Goal: Information Seeking & Learning: Learn about a topic

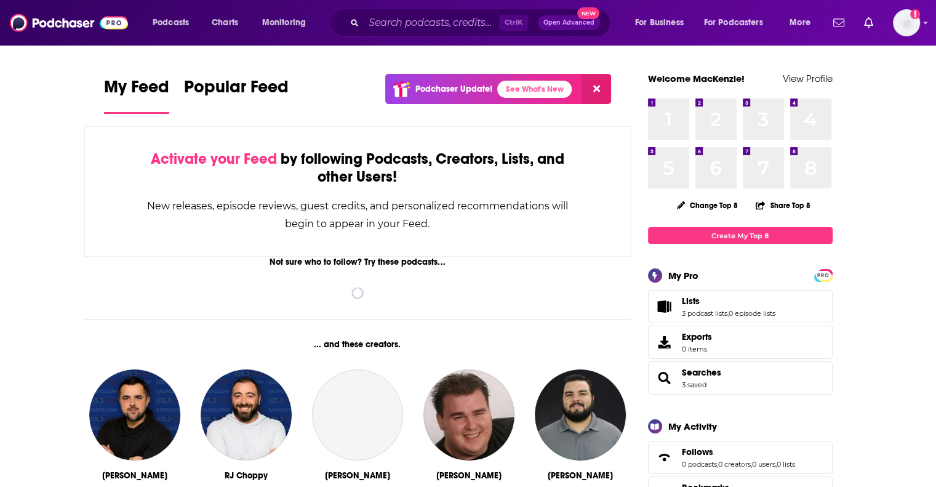
click at [372, 22] on input "Search podcasts, credits, & more..." at bounding box center [431, 23] width 135 height 20
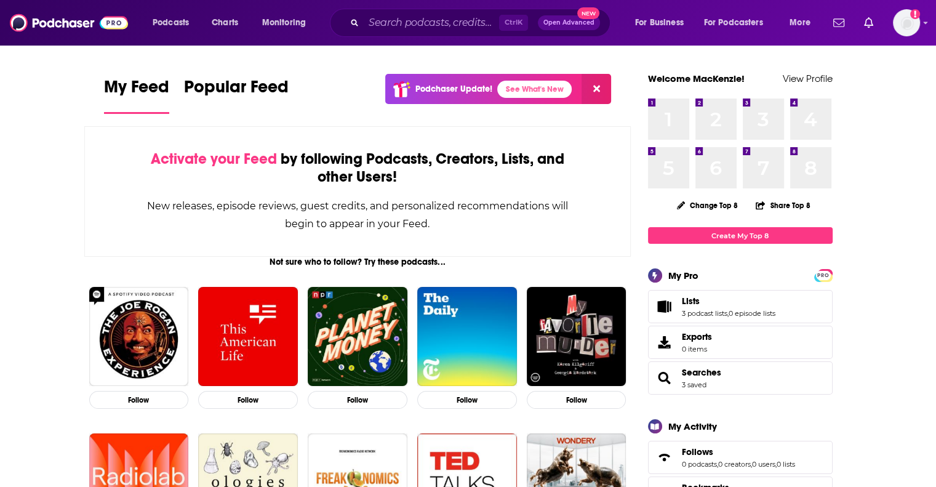
click at [399, 22] on input "Search podcasts, credits, & more..." at bounding box center [431, 23] width 135 height 20
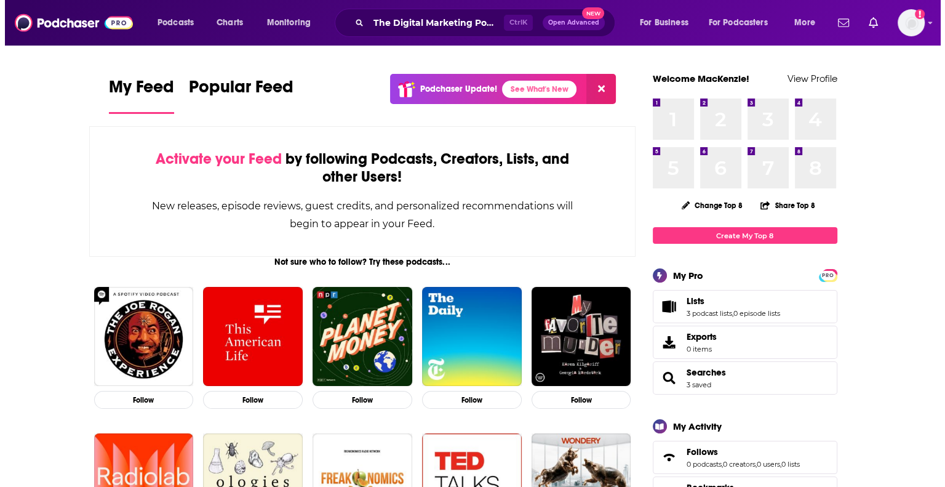
scroll to position [0, 2]
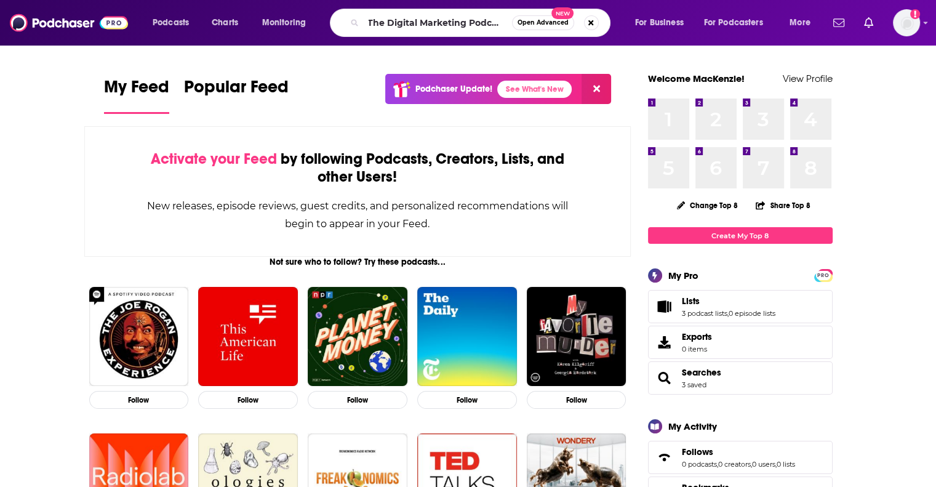
type input "The Digital Marketing Podcast"
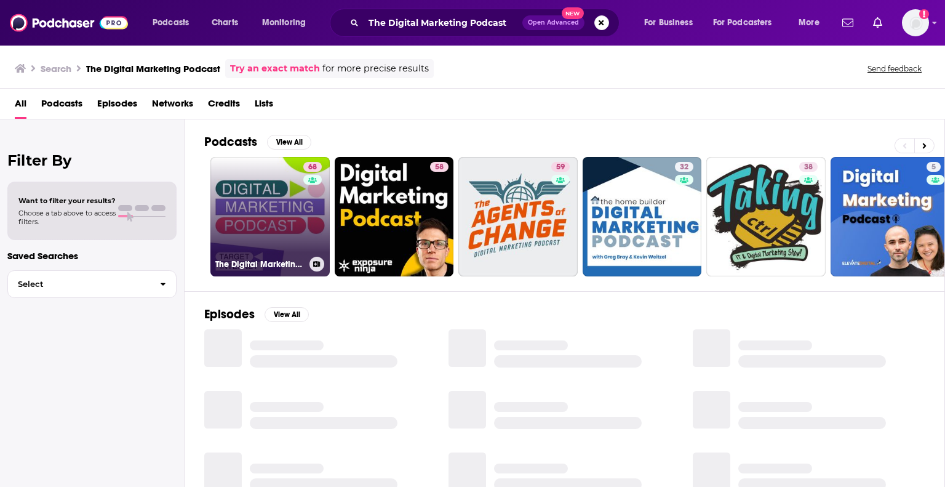
click at [235, 212] on link "68 The Digital Marketing Podcast" at bounding box center [270, 216] width 119 height 119
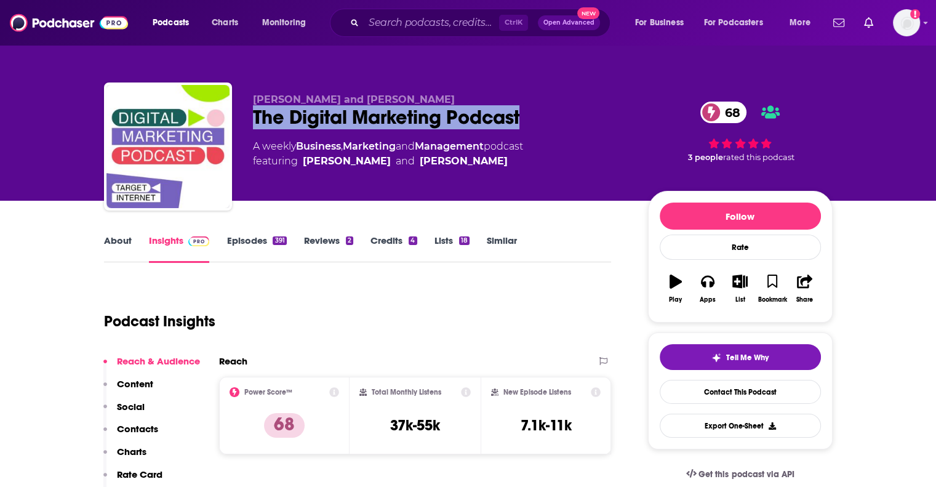
drag, startPoint x: 249, startPoint y: 120, endPoint x: 522, endPoint y: 119, distance: 273.3
click at [522, 119] on div "[PERSON_NAME] and [PERSON_NAME] The Digital Marketing Podcast 68 A weekly Busin…" at bounding box center [468, 148] width 729 height 133
copy h2 "The Digital Marketing Podcast"
click at [126, 244] on link "About" at bounding box center [118, 249] width 28 height 28
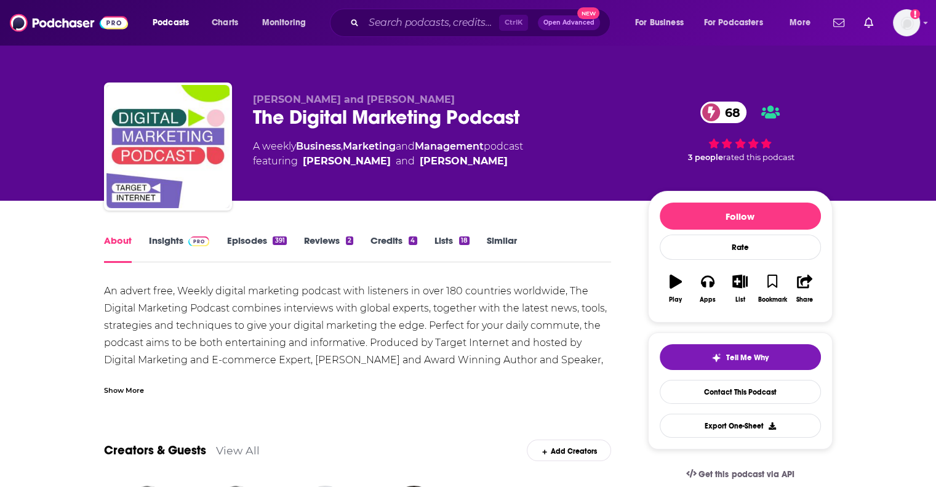
click at [162, 240] on link "Insights" at bounding box center [179, 249] width 61 height 28
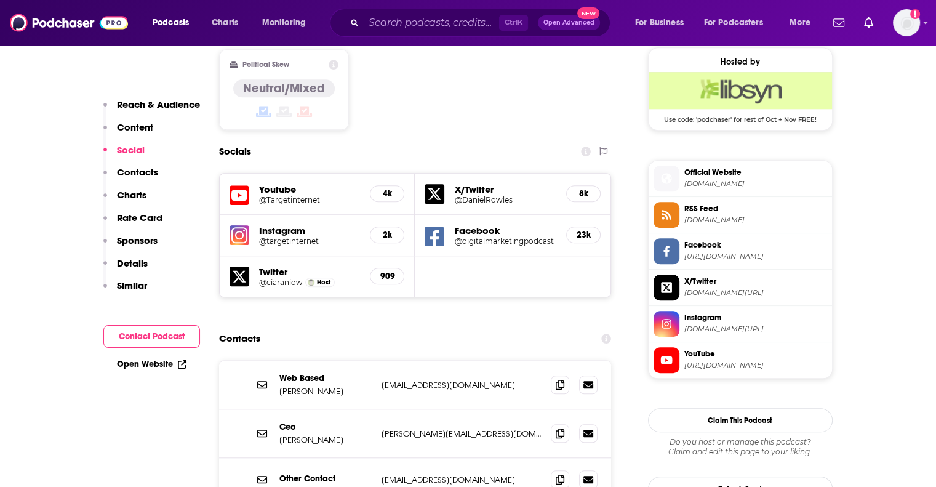
scroll to position [1046, 0]
